Goal: Find contact information: Find contact information

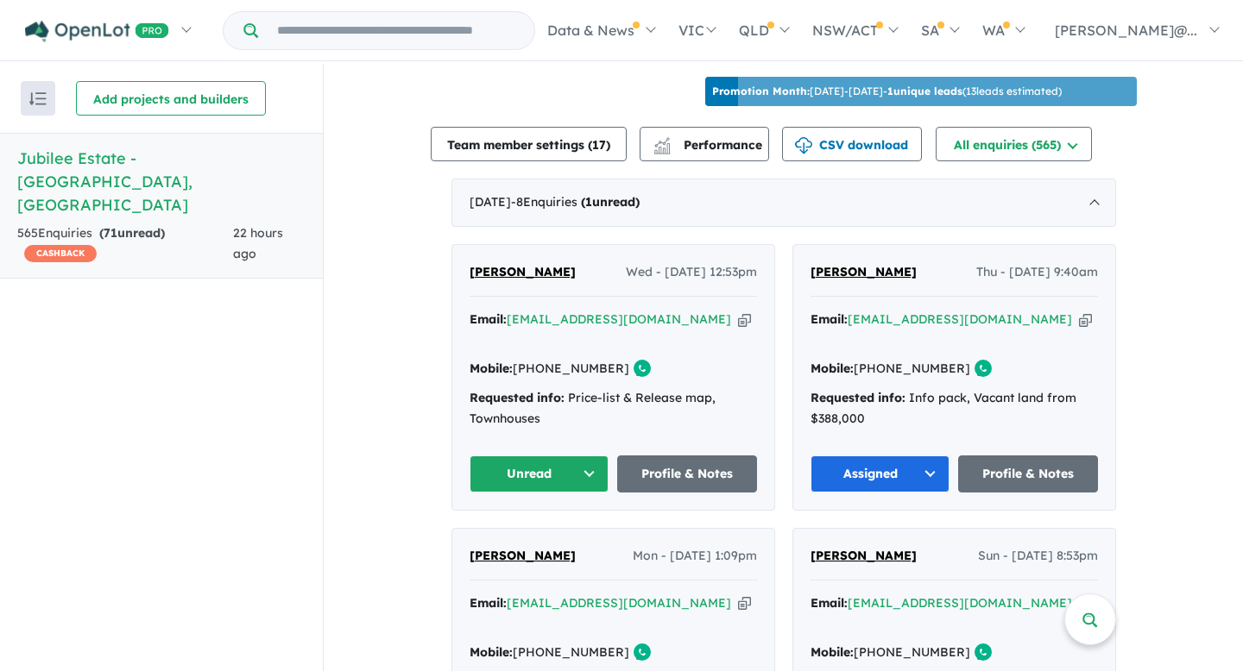
scroll to position [608, 0]
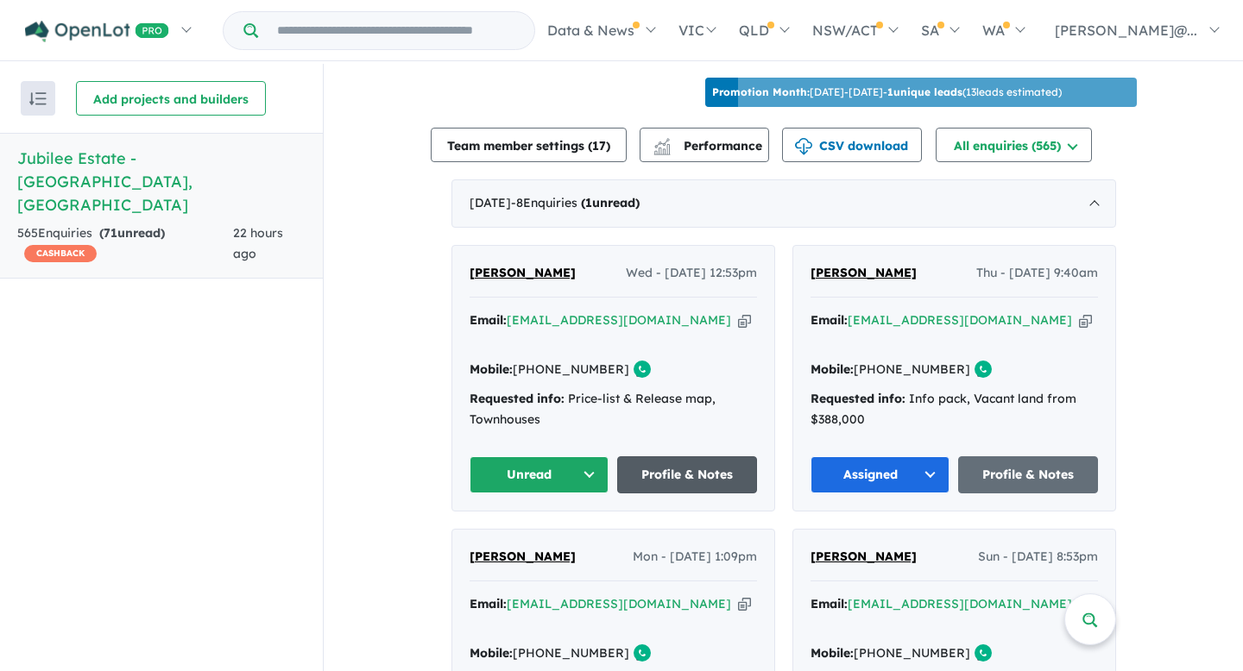
click at [665, 457] on link "Profile & Notes" at bounding box center [687, 475] width 140 height 37
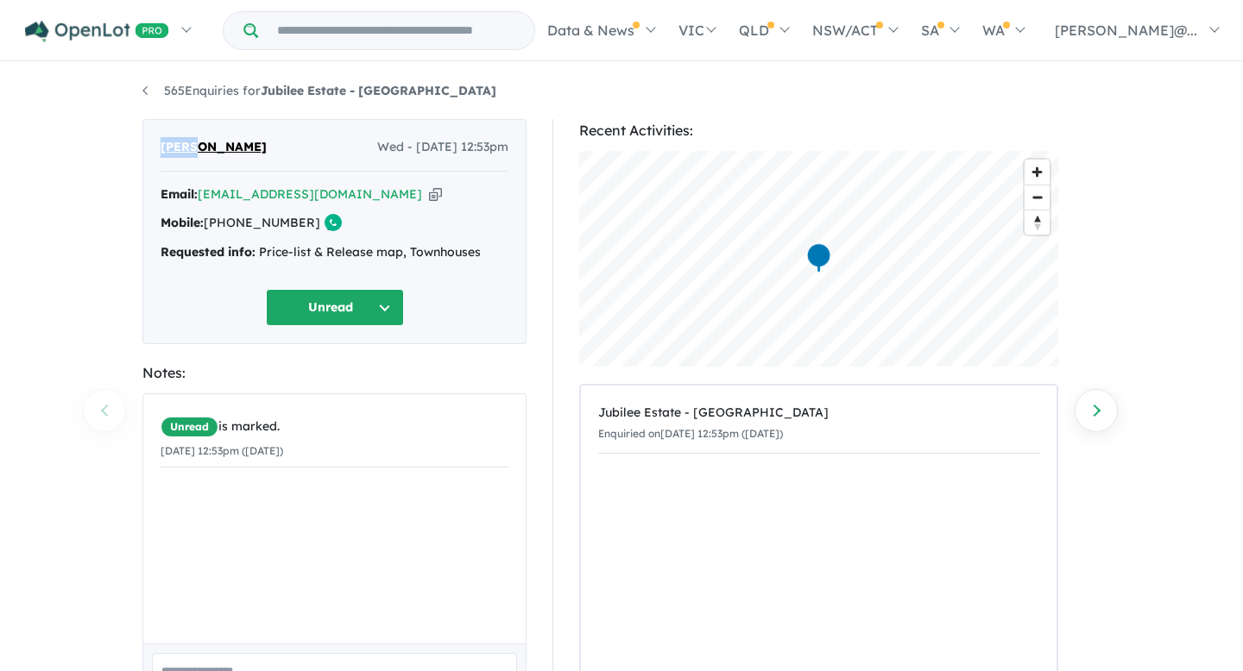
drag, startPoint x: 189, startPoint y: 149, endPoint x: 148, endPoint y: 150, distance: 40.6
click at [148, 150] on div "[PERSON_NAME] Wed - [DATE] 12:53pm Email: [EMAIL_ADDRESS][DOMAIN_NAME] Copied! …" at bounding box center [334, 231] width 384 height 225
copy span "[PERSON_NAME]"
drag, startPoint x: 237, startPoint y: 149, endPoint x: 194, endPoint y: 149, distance: 43.1
click at [194, 149] on div "Licia Dudley Wed - 17/09/2025, 12:53pm" at bounding box center [335, 154] width 348 height 35
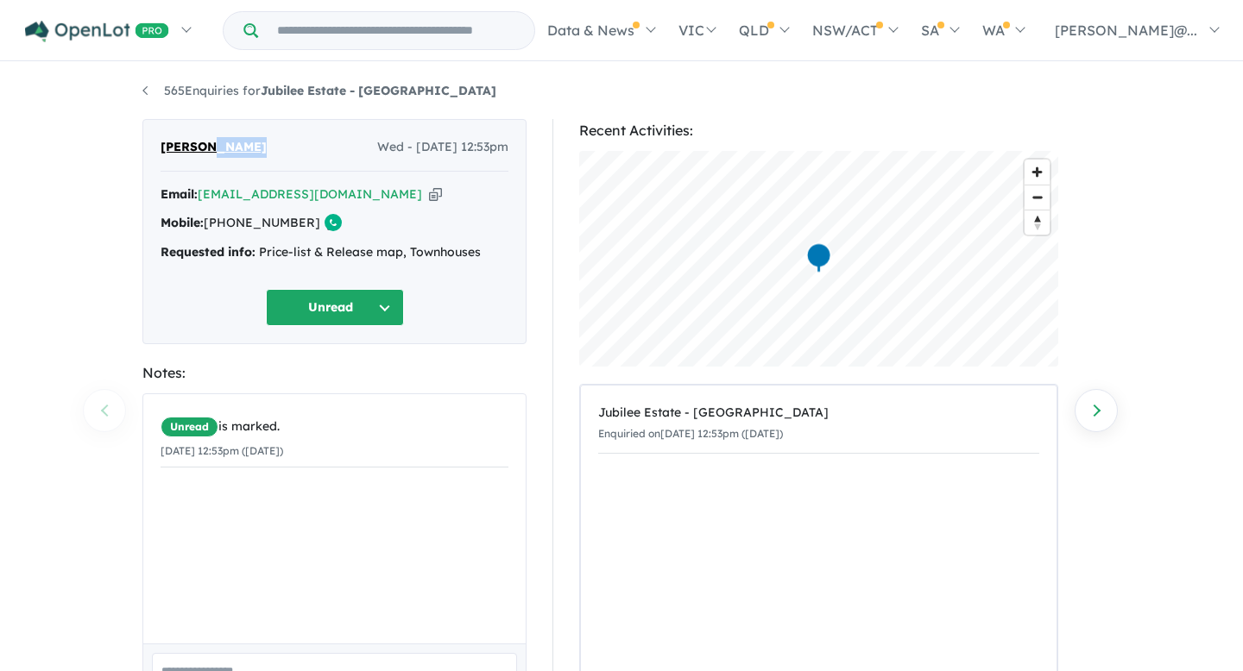
copy span "Dudley"
click at [429, 198] on icon "button" at bounding box center [435, 195] width 13 height 18
copy span "Dudley"
drag, startPoint x: 298, startPoint y: 224, endPoint x: 233, endPoint y: 230, distance: 65.0
click at [233, 230] on link "[PHONE_NUMBER]" at bounding box center [262, 223] width 116 height 16
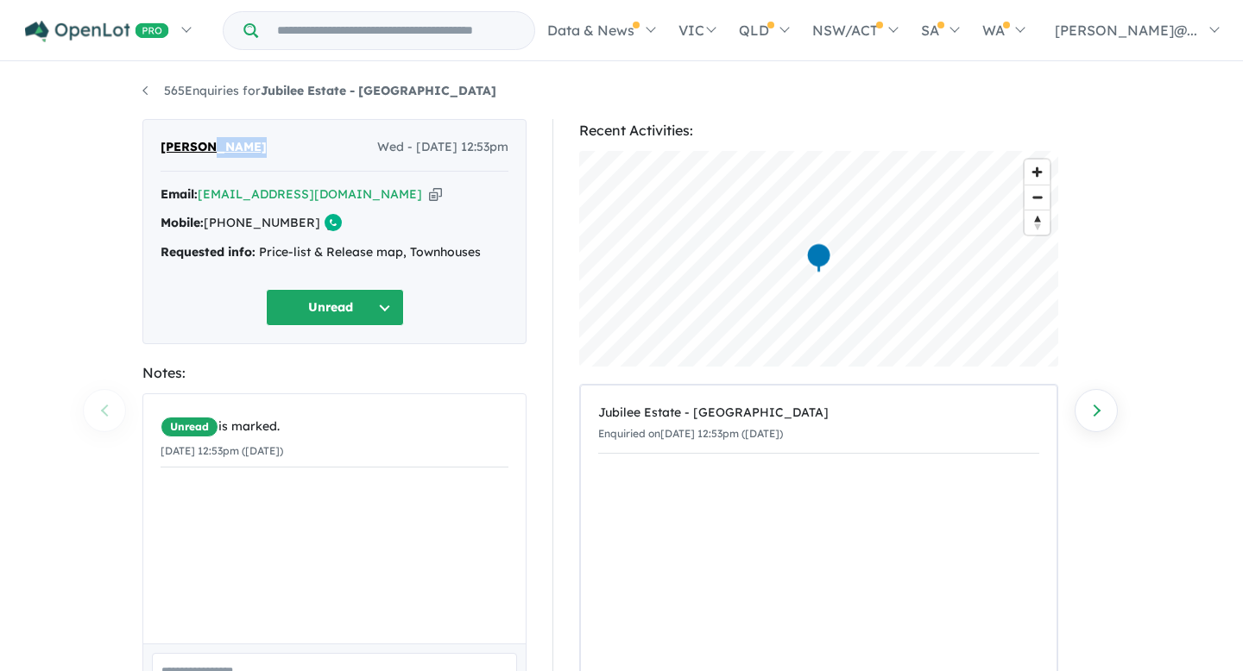
copy link "425 877 699"
